Goal: Information Seeking & Learning: Learn about a topic

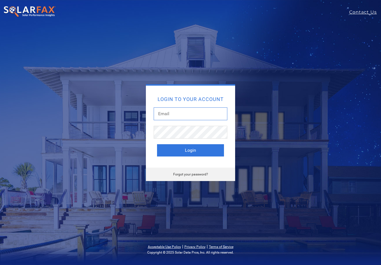
click at [167, 113] on input "text" at bounding box center [191, 113] width 74 height 13
click at [57, 263] on div "Acceptable Use Policy | Privacy Policy | Terms of Service Copyright © 2025 Sola…" at bounding box center [190, 254] width 381 height 22
click at [171, 114] on input "text" at bounding box center [191, 113] width 74 height 13
type input "Jarrett@gotwatts.com"
click at [192, 152] on button "Login" at bounding box center [190, 150] width 67 height 12
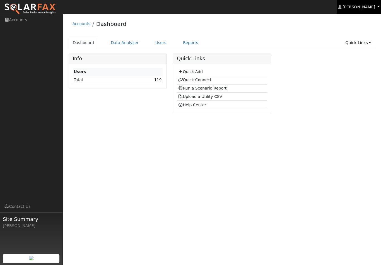
click at [345, 8] on span "[PERSON_NAME]" at bounding box center [358, 7] width 33 height 4
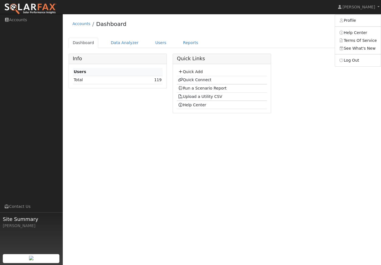
click at [349, 33] on link "Help Center" at bounding box center [358, 33] width 46 height 8
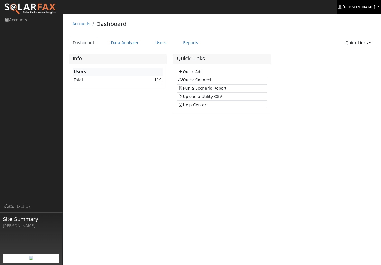
click at [371, 7] on span "[PERSON_NAME]" at bounding box center [358, 7] width 33 height 4
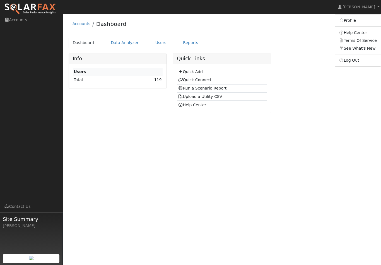
click at [352, 33] on link "Help Center" at bounding box center [358, 33] width 46 height 8
